Goal: Navigation & Orientation: Find specific page/section

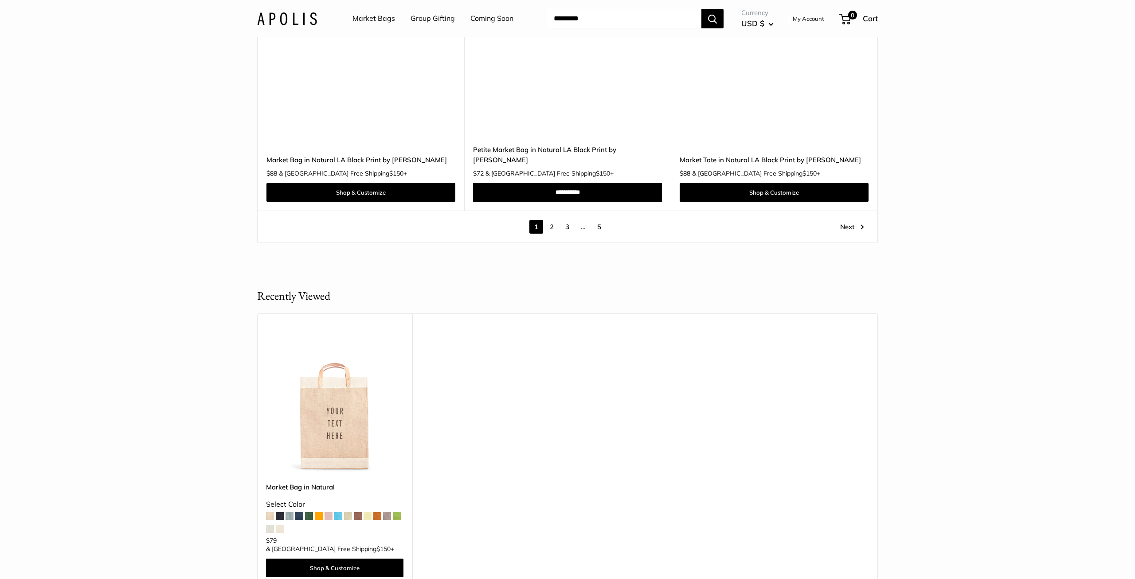
scroll to position [5073, 0]
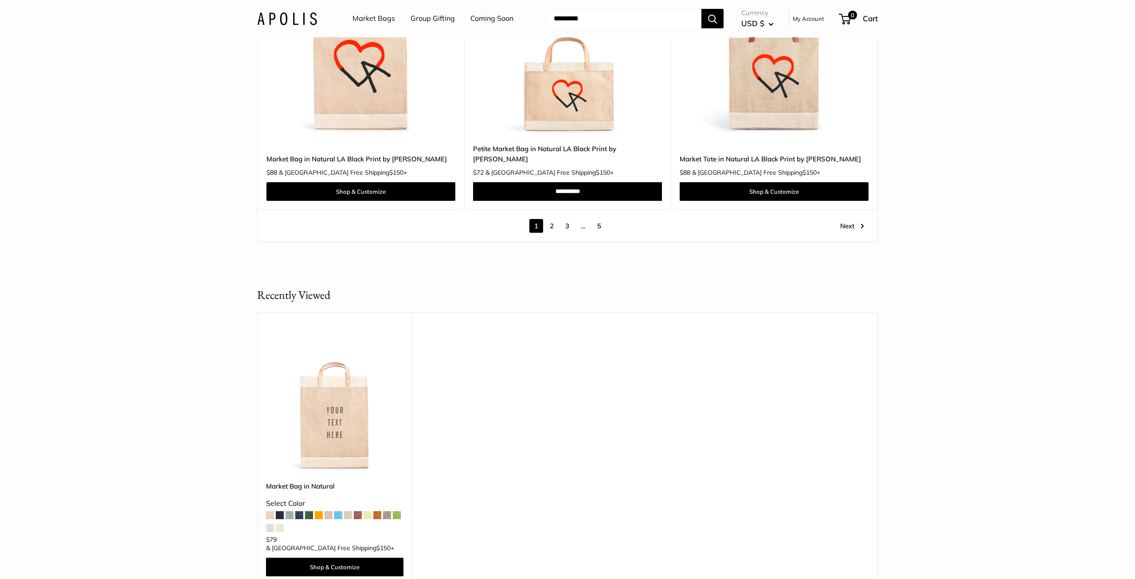
click at [553, 219] on link "2" at bounding box center [552, 226] width 14 height 14
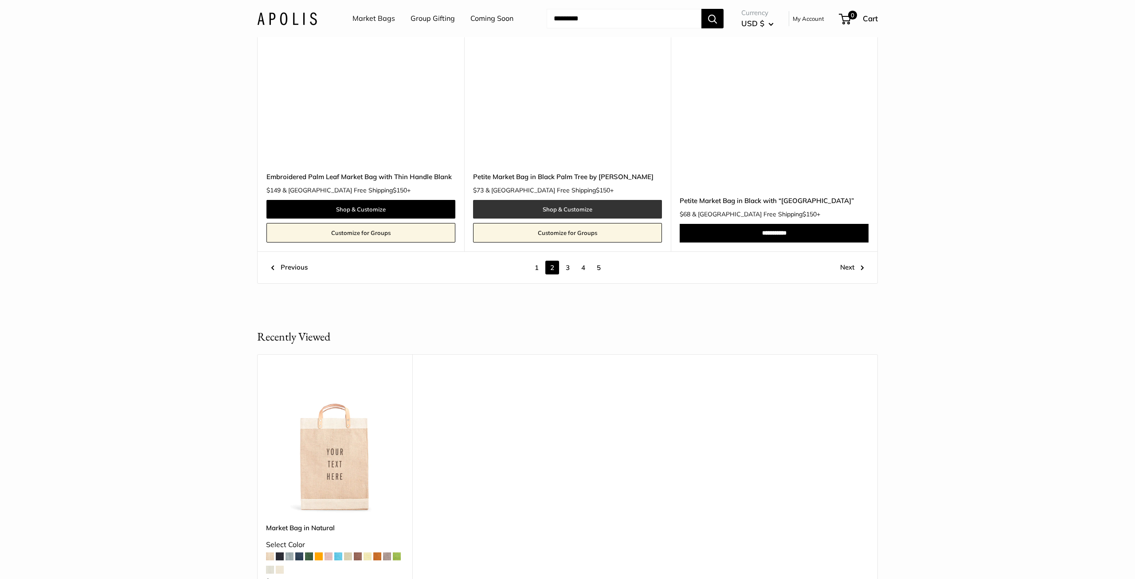
scroll to position [4814, 0]
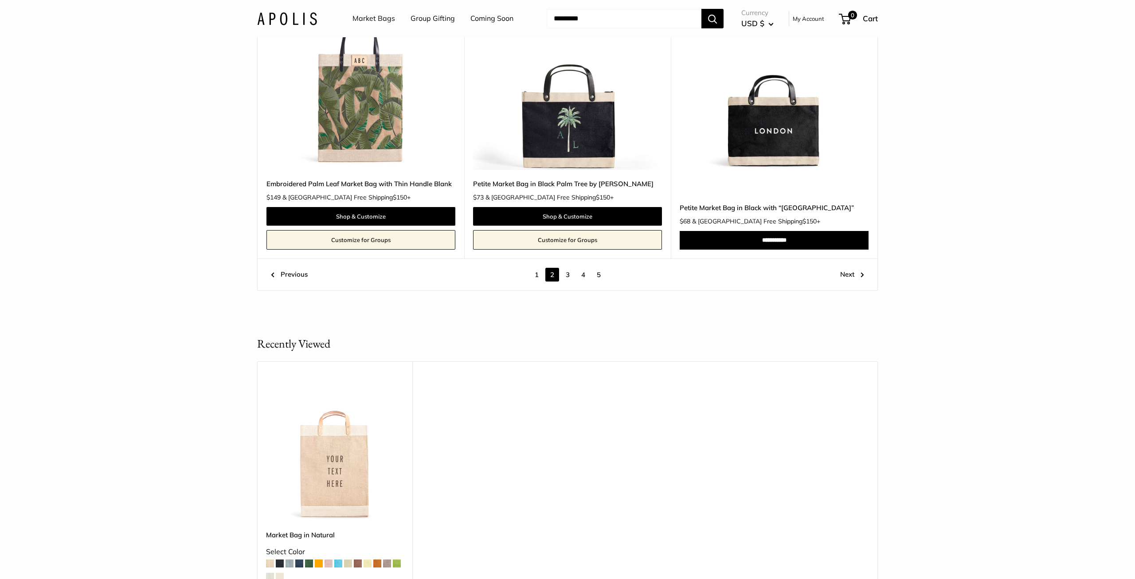
click at [565, 273] on link "3" at bounding box center [568, 275] width 14 height 14
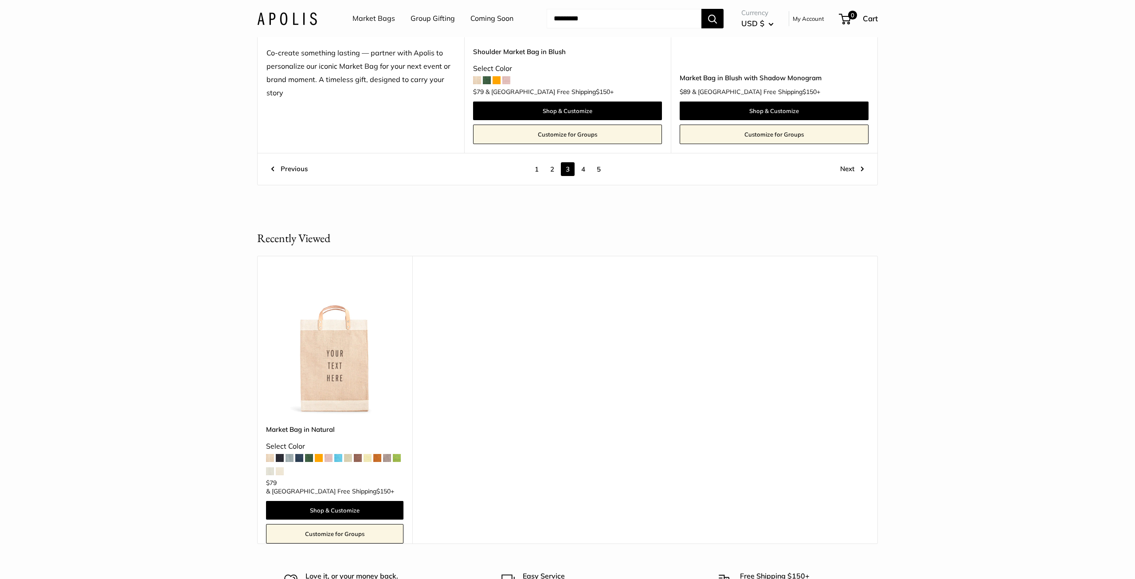
scroll to position [5021, 0]
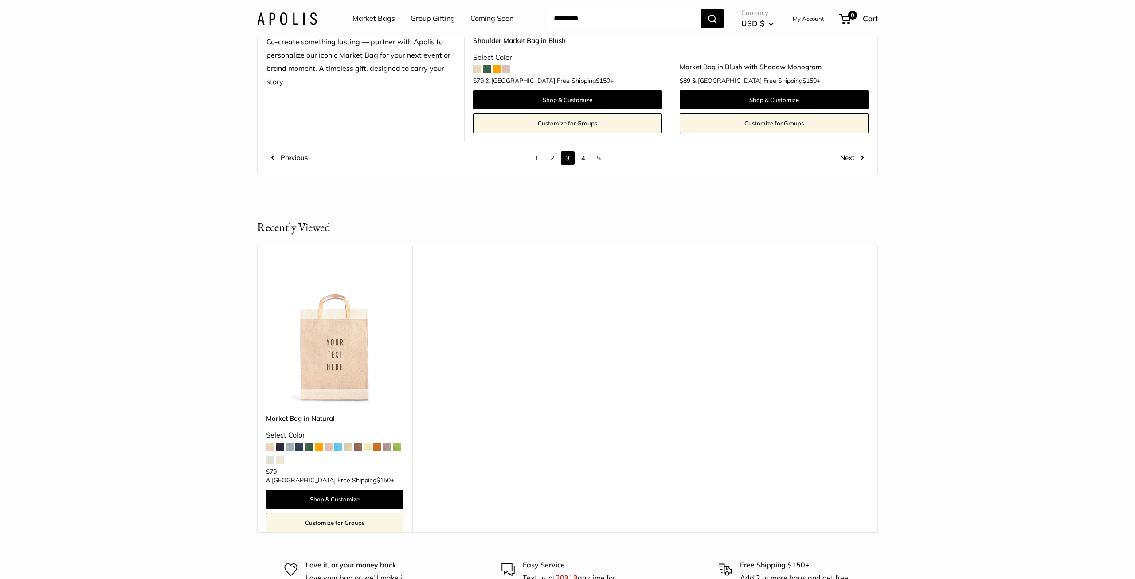
click at [582, 161] on link "4" at bounding box center [583, 158] width 14 height 14
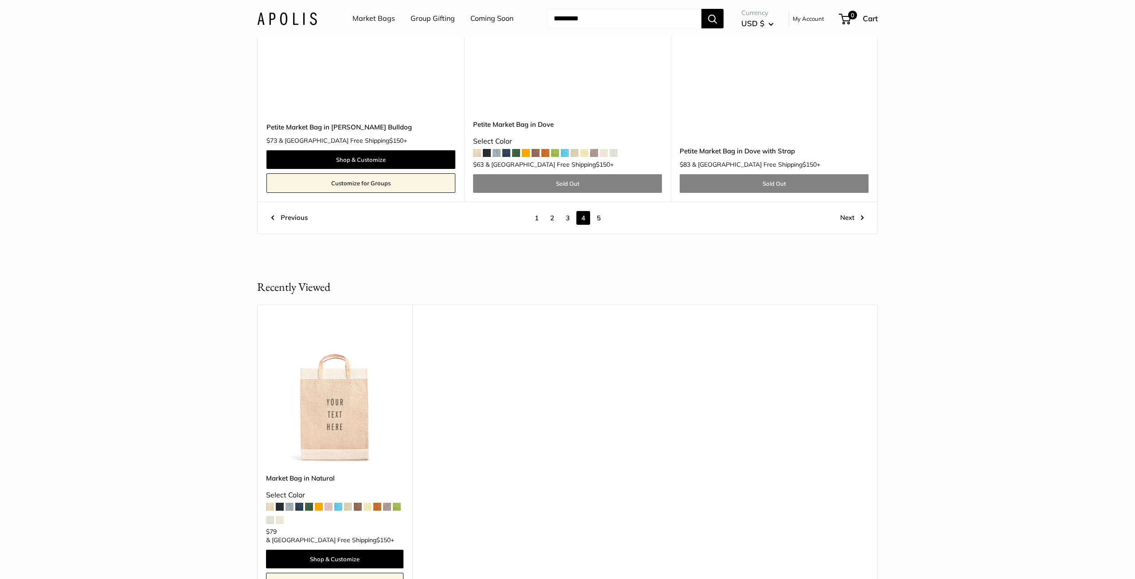
scroll to position [4956, 0]
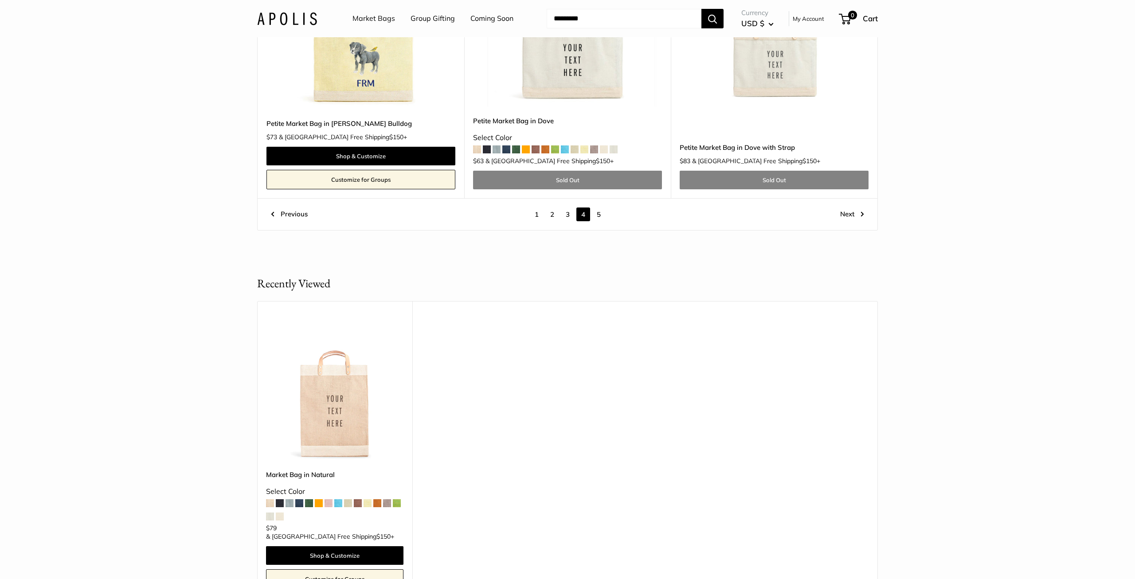
click at [600, 207] on link "5" at bounding box center [599, 214] width 14 height 14
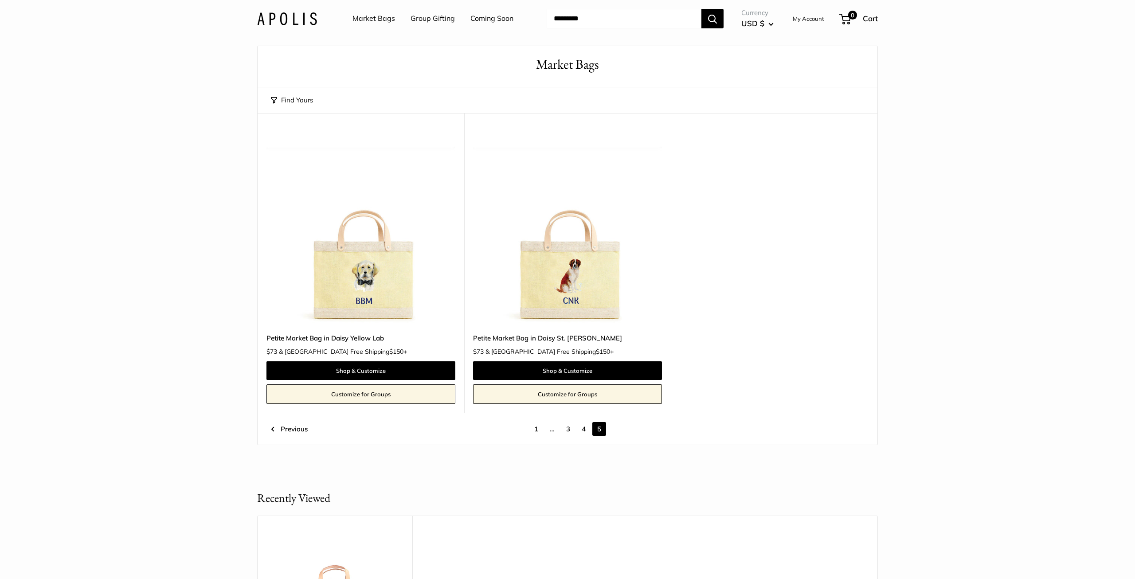
scroll to position [23, 0]
